Goal: Navigation & Orientation: Find specific page/section

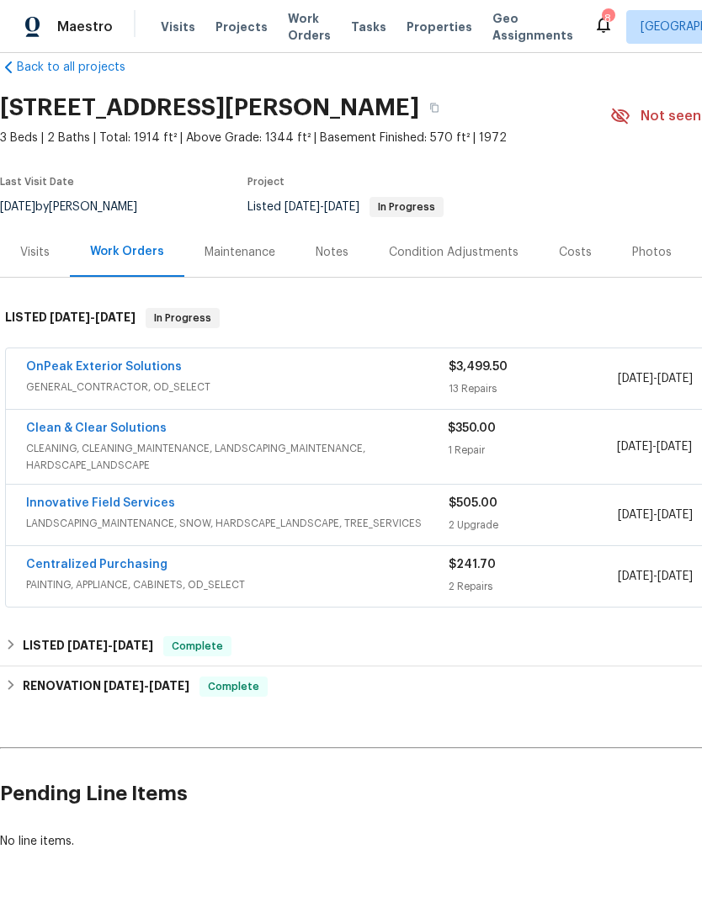
scroll to position [27, 0]
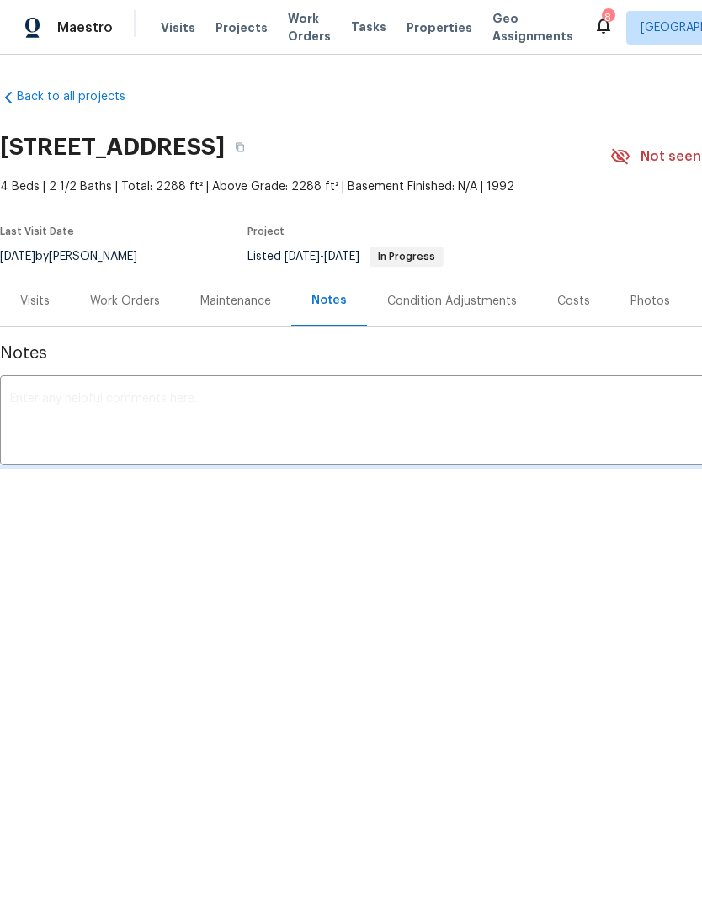
click at [423, 37] on span "Properties" at bounding box center [439, 28] width 66 height 18
